Goal: Task Accomplishment & Management: Manage account settings

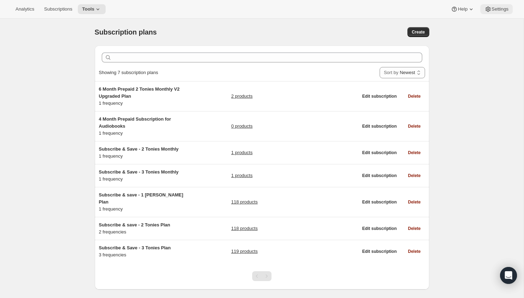
click at [494, 11] on span "Settings" at bounding box center [500, 9] width 17 height 6
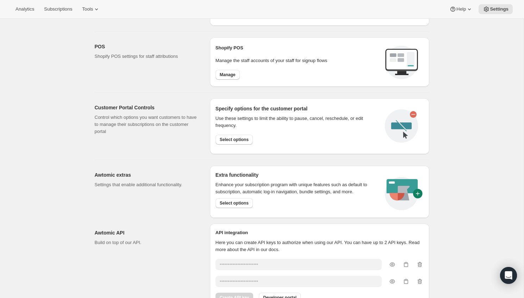
scroll to position [284, 0]
click at [236, 137] on span "Select options" at bounding box center [234, 139] width 29 height 6
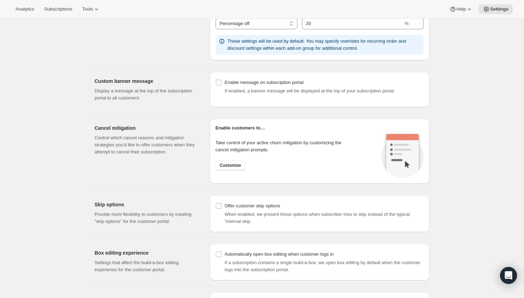
scroll to position [457, 0]
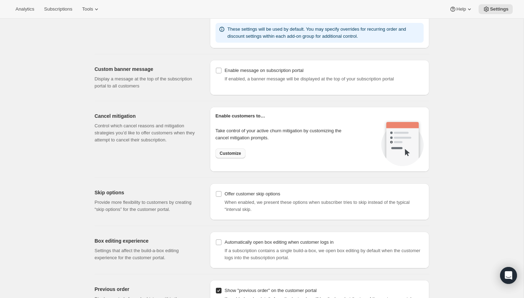
click at [231, 152] on span "Customize" at bounding box center [230, 153] width 21 height 6
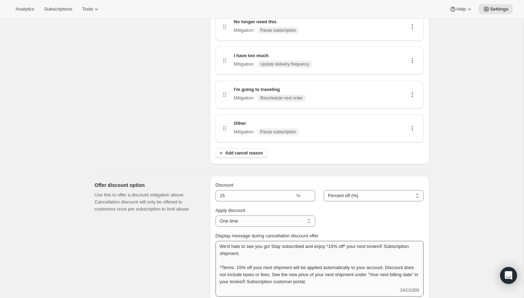
scroll to position [172, 0]
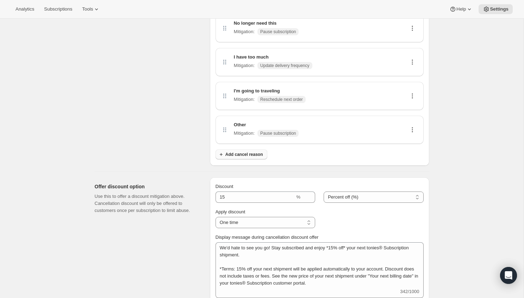
click at [243, 157] on button "Add cancel reason" at bounding box center [242, 154] width 52 height 10
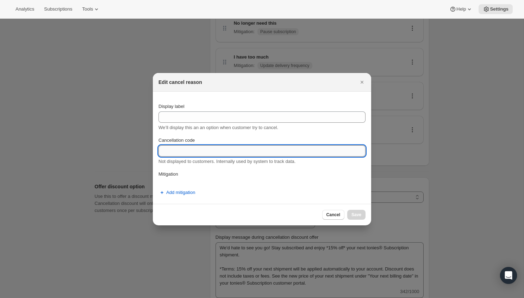
click at [234, 150] on input "Cancellation code" at bounding box center [262, 150] width 207 height 11
click at [176, 194] on span "Add mitigation" at bounding box center [180, 192] width 29 height 7
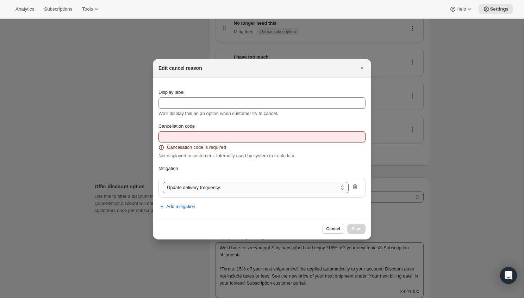
click at [188, 190] on select "Update delivery frequency Update delivery address Pause subscription Skip next …" at bounding box center [256, 187] width 186 height 11
click at [336, 231] on button "Cancel" at bounding box center [333, 229] width 22 height 10
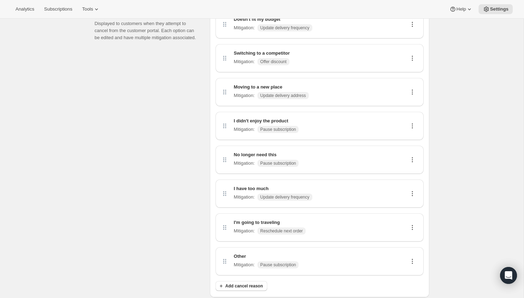
scroll to position [35, 0]
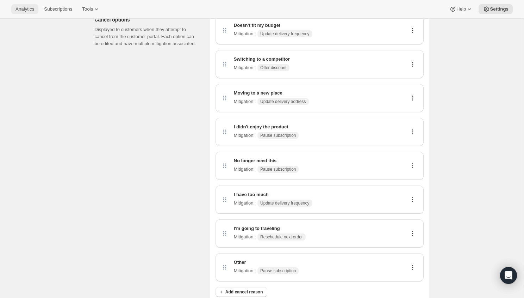
click at [33, 10] on span "Analytics" at bounding box center [25, 9] width 19 height 6
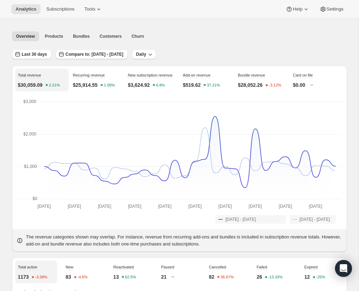
scroll to position [18, 0]
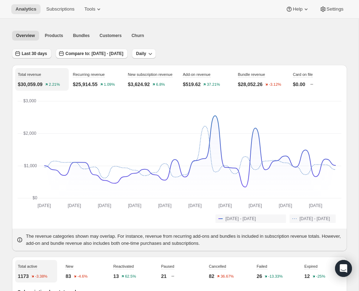
click at [43, 56] on button "Last 30 days" at bounding box center [31, 54] width 39 height 10
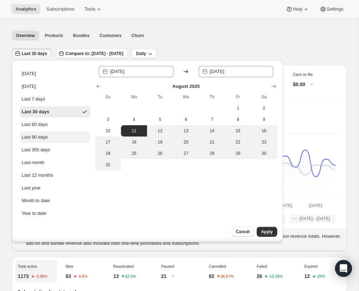
click at [44, 135] on div "Last 90 days" at bounding box center [35, 137] width 26 height 7
type input "[DATE]"
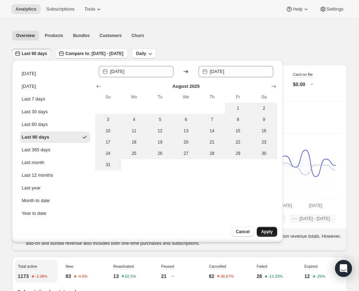
click at [260, 232] on button "Apply" at bounding box center [266, 232] width 20 height 10
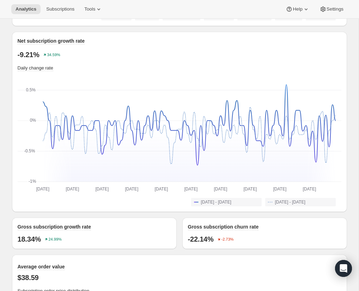
scroll to position [482, 0]
